Goal: Task Accomplishment & Management: Use online tool/utility

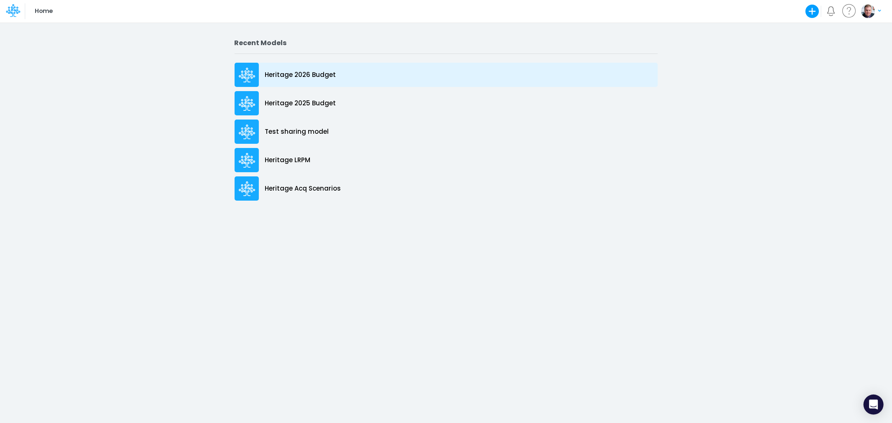
click at [301, 74] on p "Heritage 2026 Budget" at bounding box center [300, 75] width 71 height 10
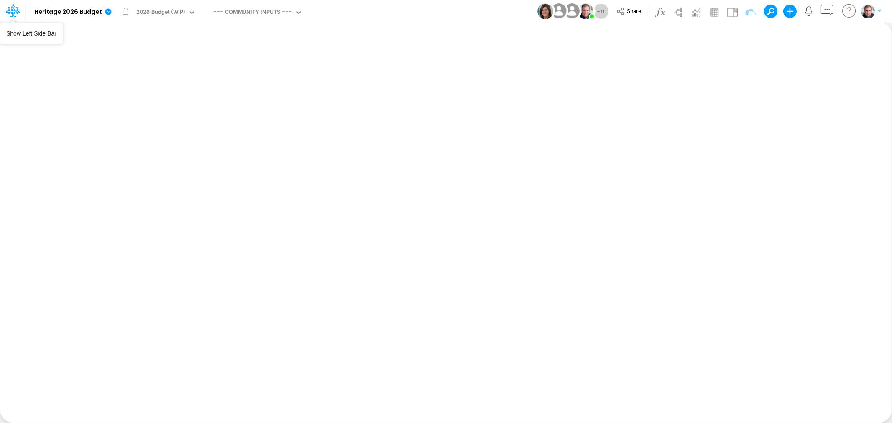
click at [15, 9] on icon at bounding box center [13, 10] width 14 height 14
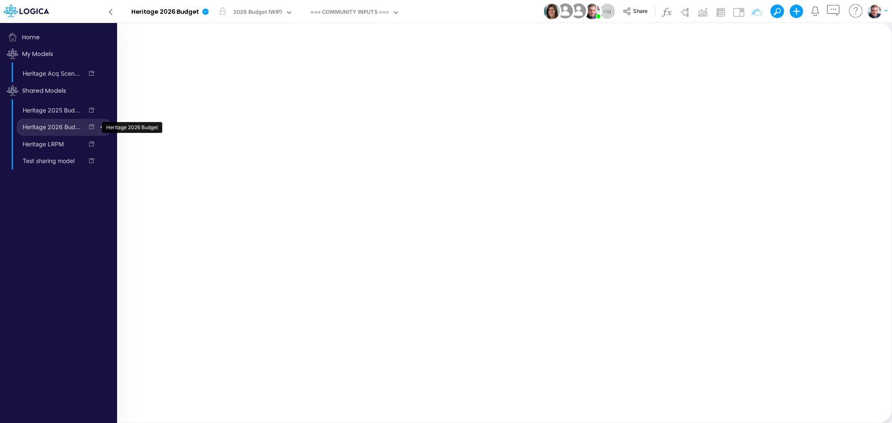
click at [65, 125] on link "Heritage 2026 Budget" at bounding box center [50, 126] width 67 height 13
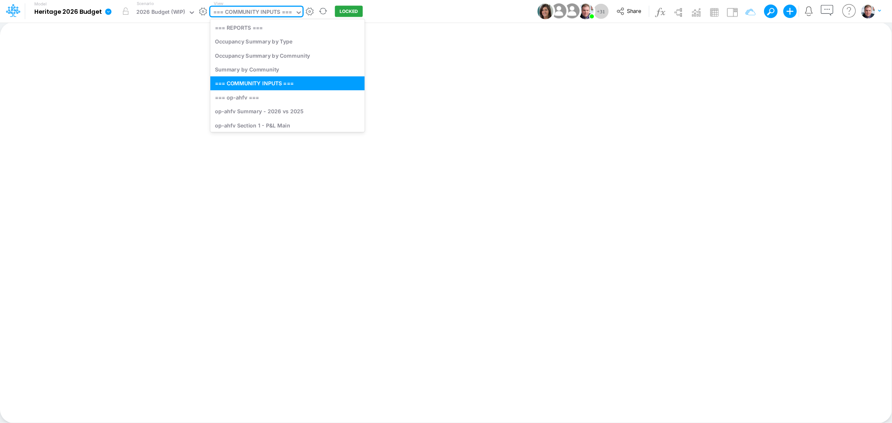
click at [262, 15] on div "=== COMMUNITY INPUTS ===" at bounding box center [252, 13] width 79 height 10
click at [166, 53] on div "Insert new Conditional formatting Paste Cut Copy AutoFill Ready 100% Sum: null …" at bounding box center [446, 222] width 892 height 401
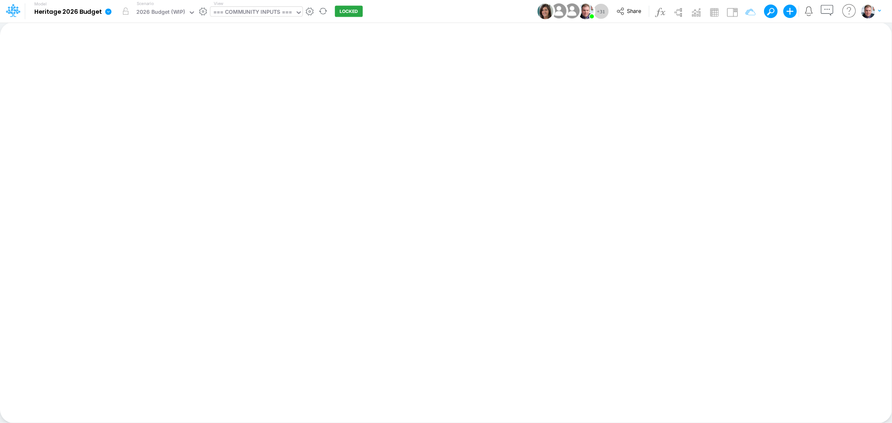
click at [231, 13] on div "=== COMMUNITY INPUTS ===" at bounding box center [252, 13] width 79 height 10
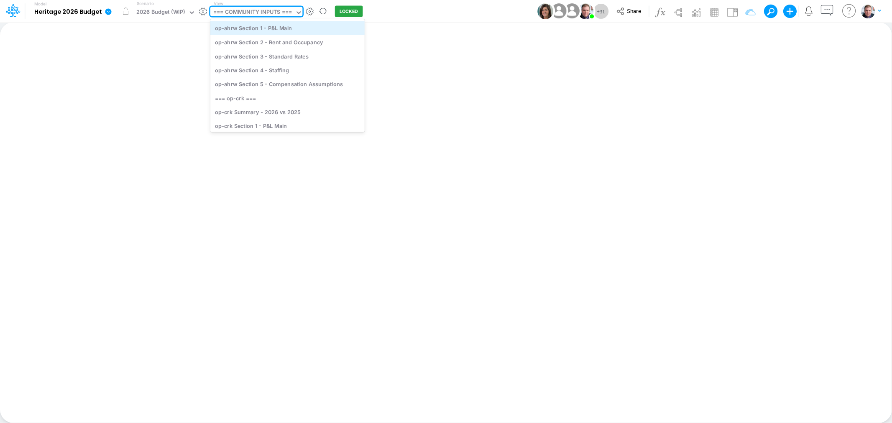
scroll to position [232, 0]
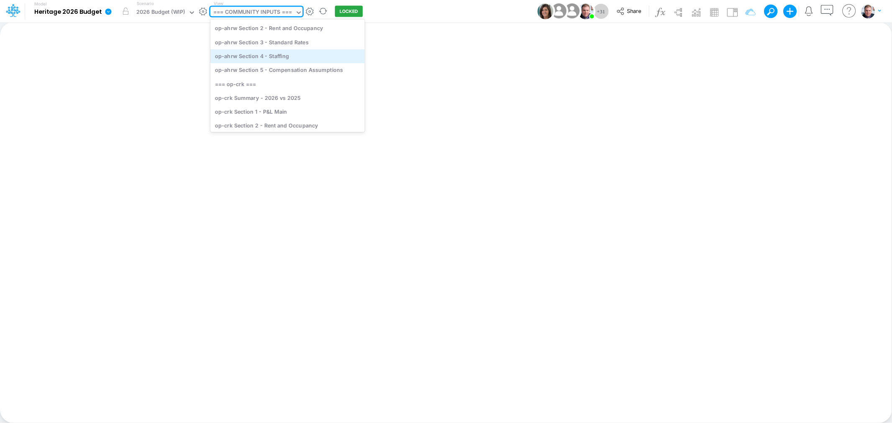
click at [258, 55] on div "op-ahrw Section 4 - Staffing" at bounding box center [287, 56] width 154 height 14
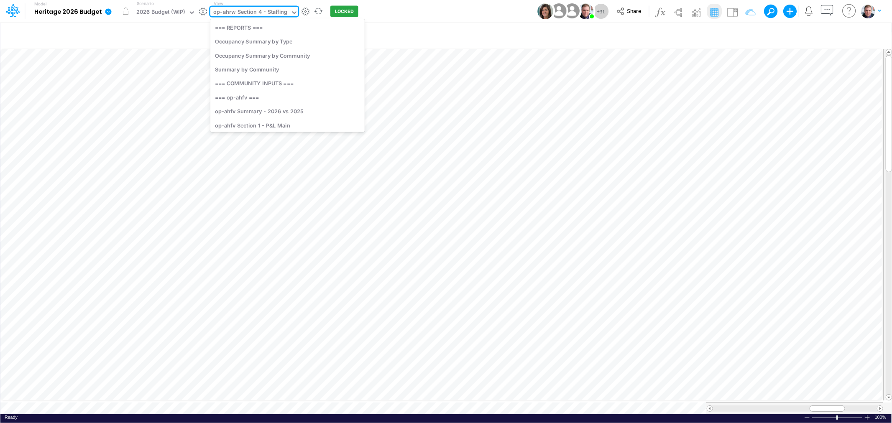
click at [282, 13] on div "op-ahrw Section 4 - Staffing" at bounding box center [250, 13] width 74 height 10
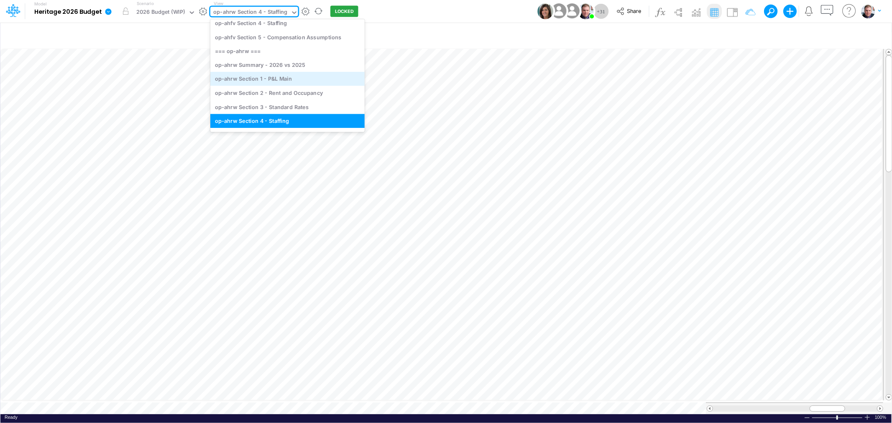
scroll to position [207, 0]
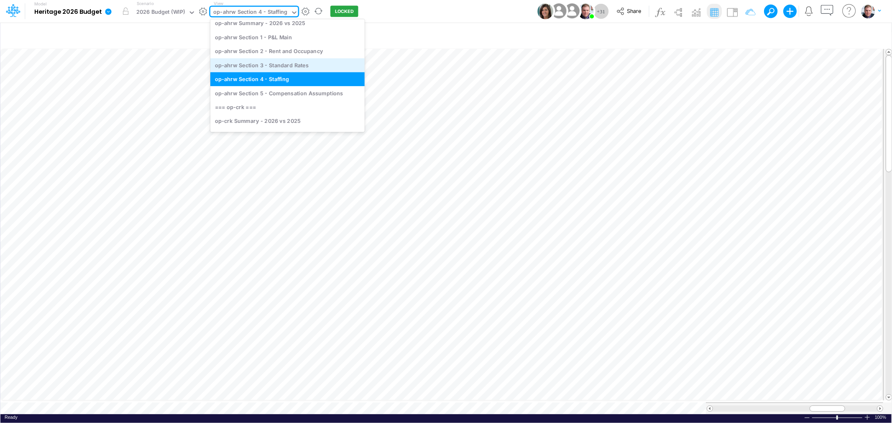
click at [296, 64] on div "op-ahrw Section 3 - Standard Rates" at bounding box center [287, 65] width 154 height 14
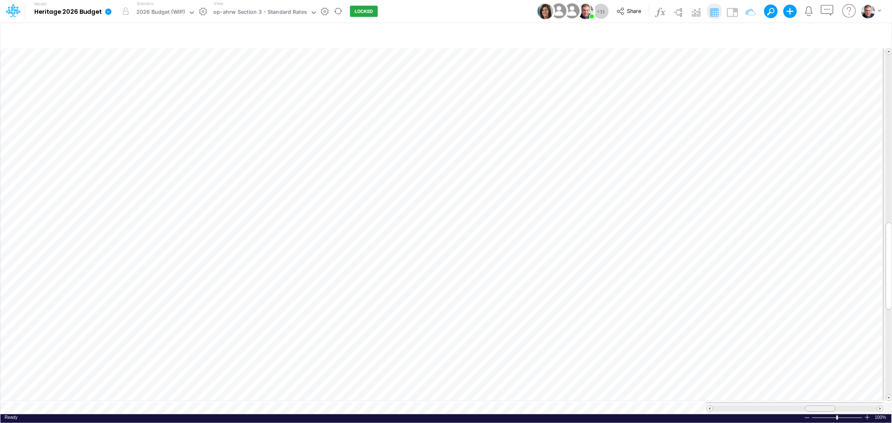
drag, startPoint x: 805, startPoint y: 406, endPoint x: 819, endPoint y: 408, distance: 13.5
click at [819, 408] on div at bounding box center [794, 409] width 177 height 12
drag, startPoint x: 817, startPoint y: 405, endPoint x: 813, endPoint y: 408, distance: 4.7
click at [813, 408] on div at bounding box center [794, 409] width 177 height 12
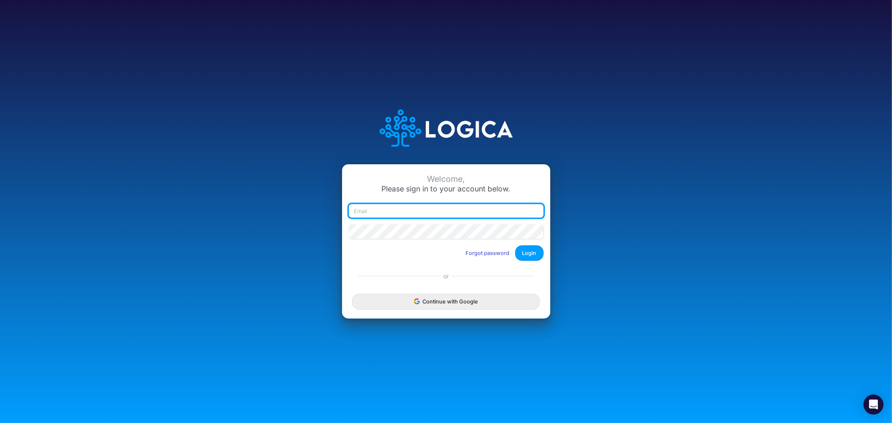
click at [455, 213] on input "email" at bounding box center [446, 211] width 195 height 14
type input "james.rau@heritage-communities.com"
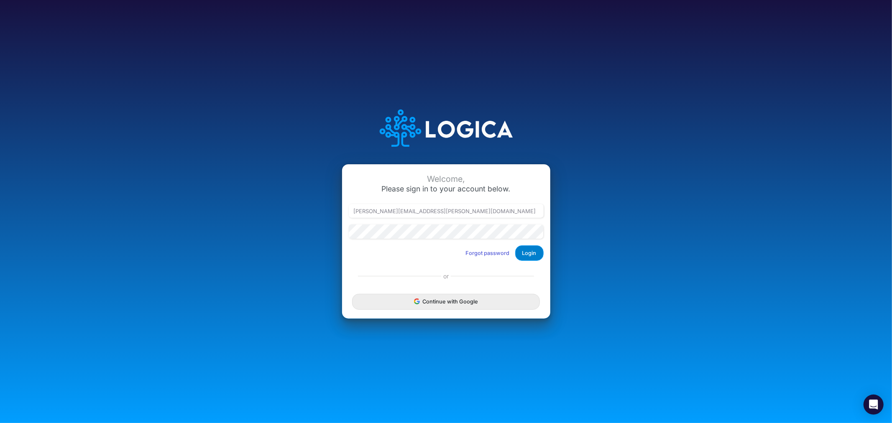
click at [526, 251] on button "Login" at bounding box center [529, 253] width 28 height 15
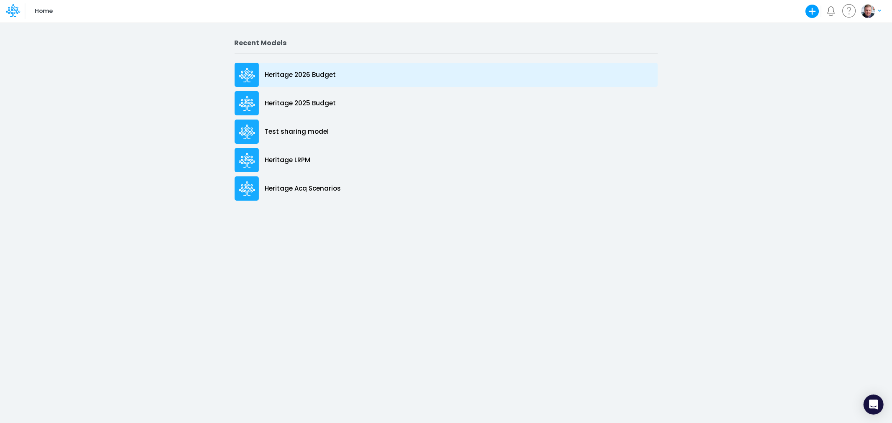
click at [307, 72] on p "Heritage 2026 Budget" at bounding box center [300, 75] width 71 height 10
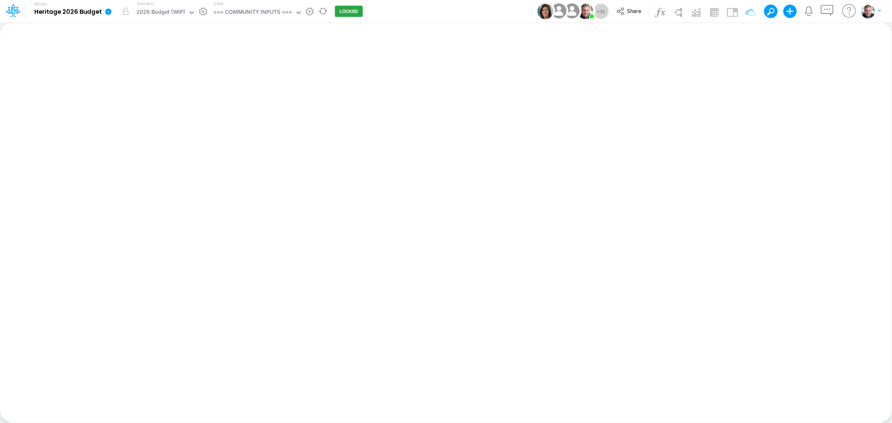
click at [89, 15] on h5 "Model Heritage 2026 Budget" at bounding box center [63, 11] width 77 height 22
click at [89, 12] on b "Heritage 2026 Budget" at bounding box center [67, 12] width 67 height 8
click at [291, 14] on div "=== COMMUNITY INPUTS ===" at bounding box center [252, 13] width 79 height 10
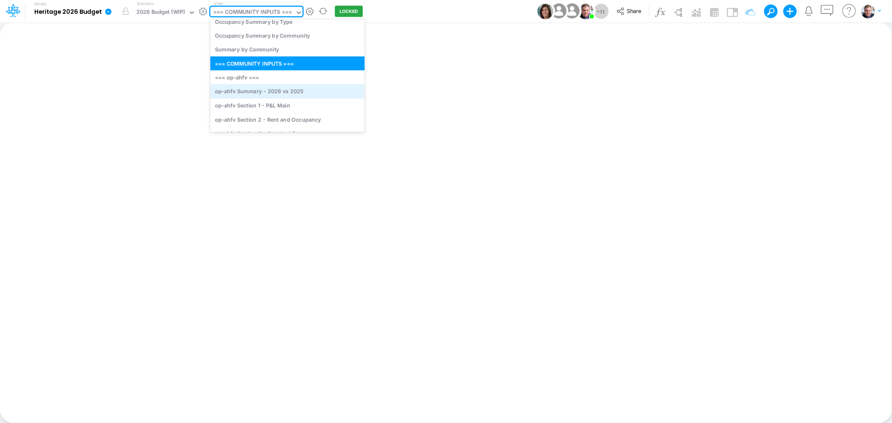
scroll to position [46, 0]
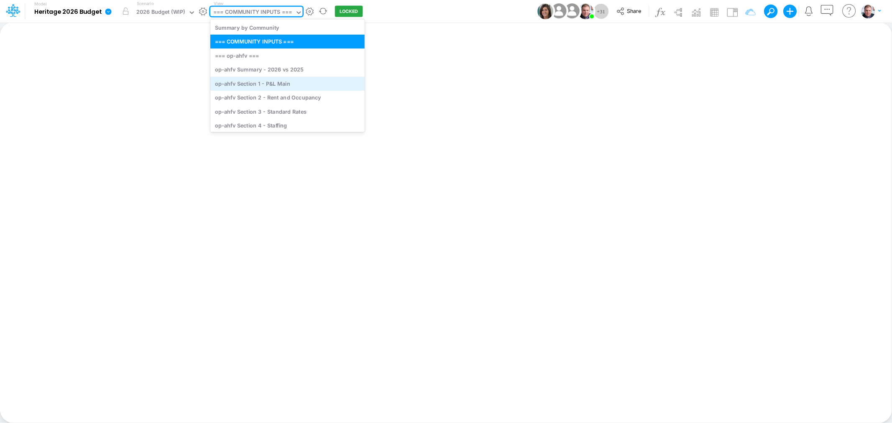
click at [264, 85] on div "op-ahfv Section 1 - P&L Main" at bounding box center [287, 84] width 154 height 14
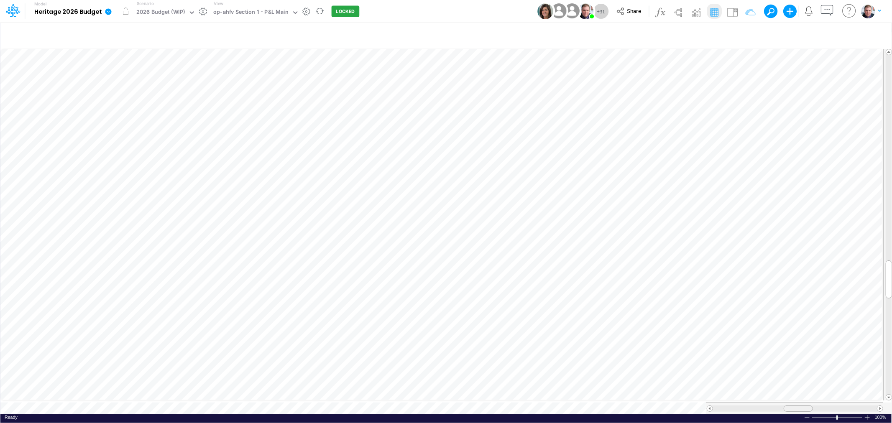
drag, startPoint x: 809, startPoint y: 404, endPoint x: 801, endPoint y: 403, distance: 8.0
click at [801, 406] on span at bounding box center [798, 408] width 5 height 5
